Goal: Information Seeking & Learning: Learn about a topic

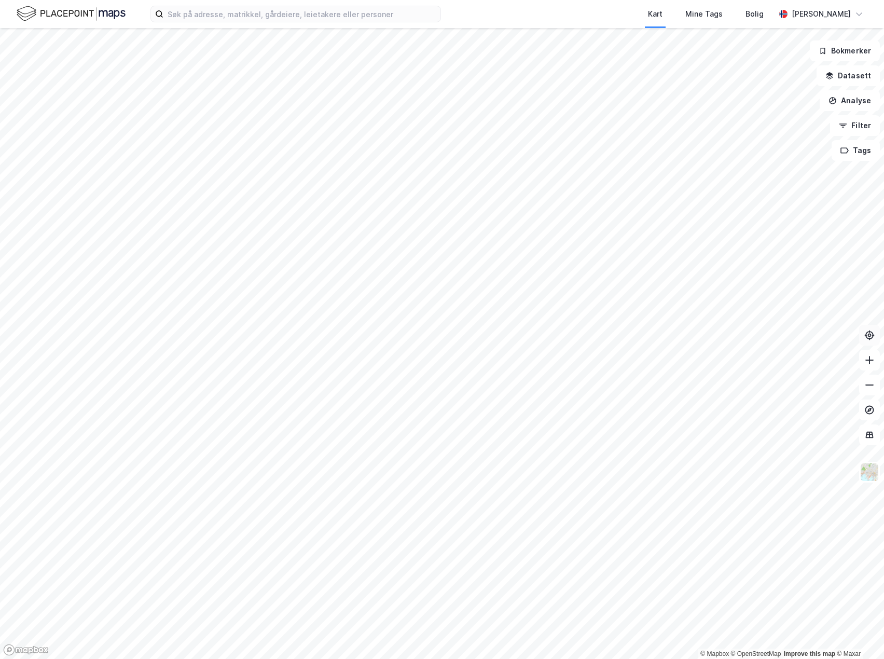
click at [872, 330] on button at bounding box center [869, 335] width 21 height 21
click at [870, 338] on icon at bounding box center [870, 335] width 10 height 10
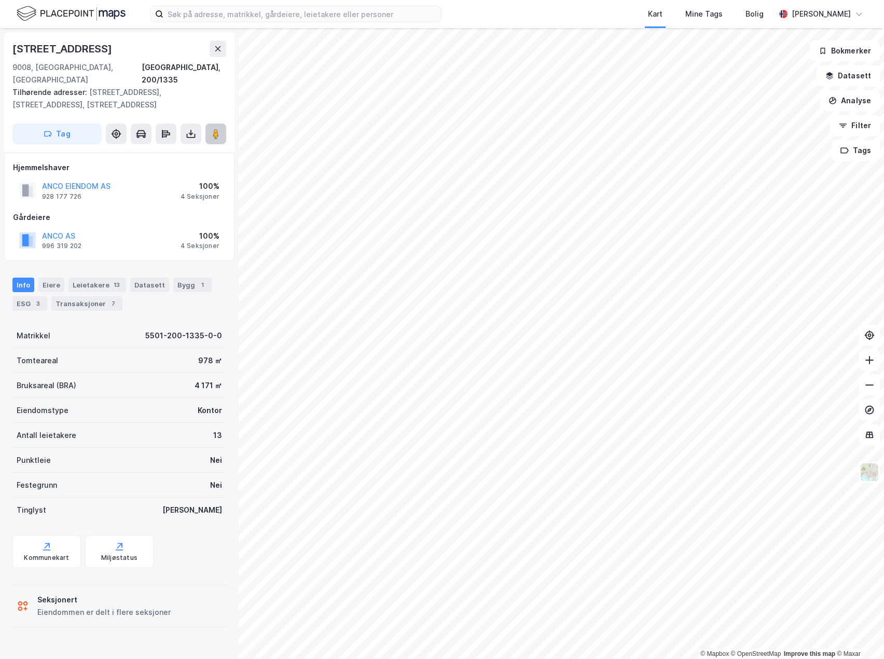
click at [212, 129] on icon at bounding box center [216, 134] width 10 height 10
click at [173, 278] on div "Bygg 1" at bounding box center [192, 285] width 38 height 15
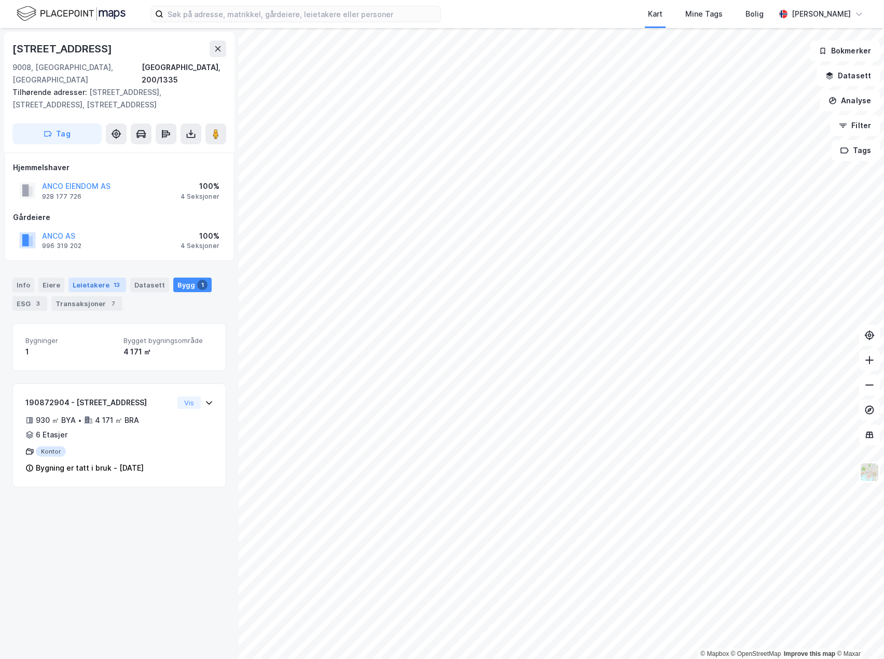
click at [89, 278] on div "Leietakere 13" at bounding box center [98, 285] width 58 height 15
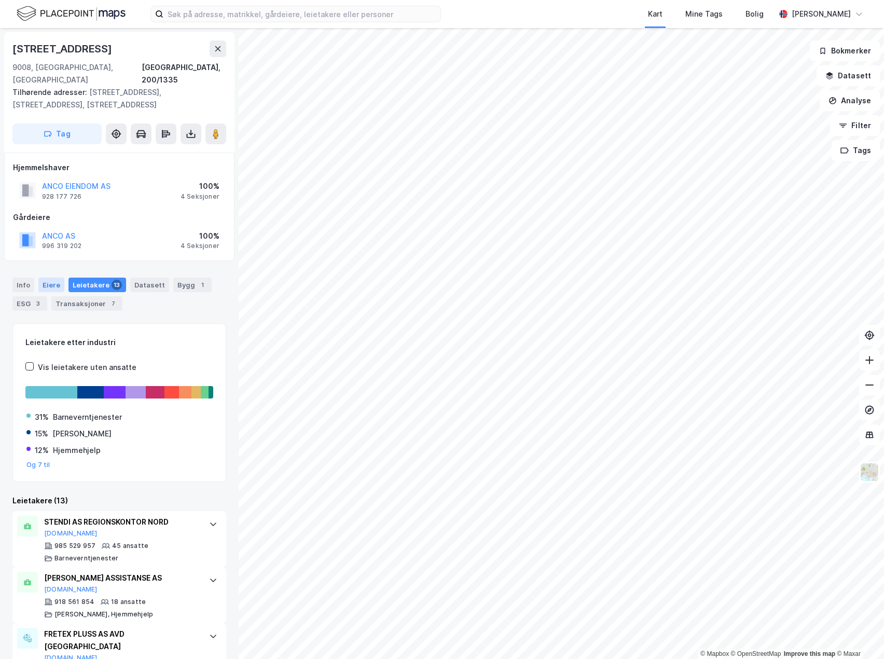
click at [49, 278] on div "Eiere" at bounding box center [51, 285] width 26 height 15
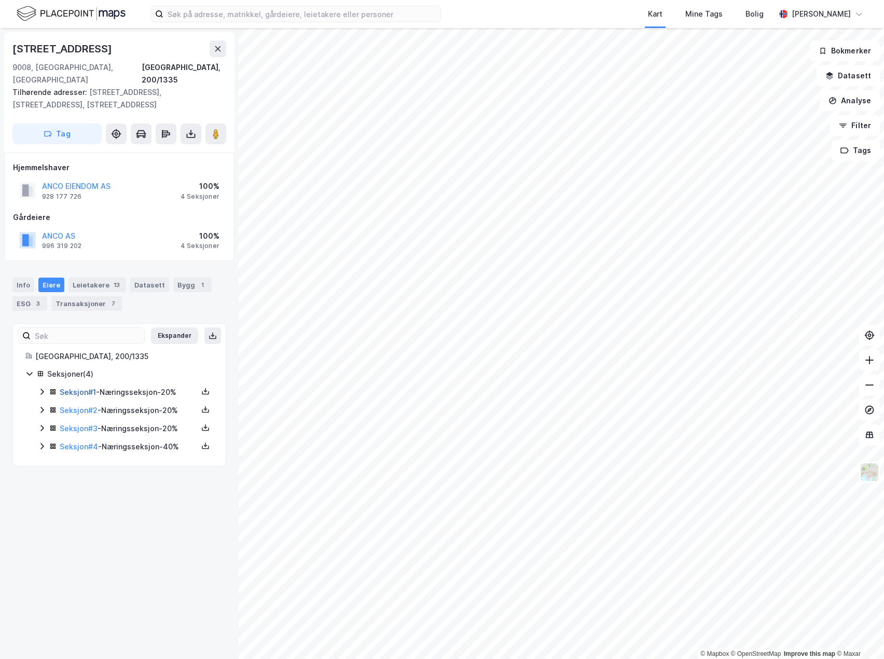
click at [73, 386] on div "Seksjon # 1 - Næringsseksjon - 20%" at bounding box center [129, 392] width 138 height 12
